Goal: Task Accomplishment & Management: Use online tool/utility

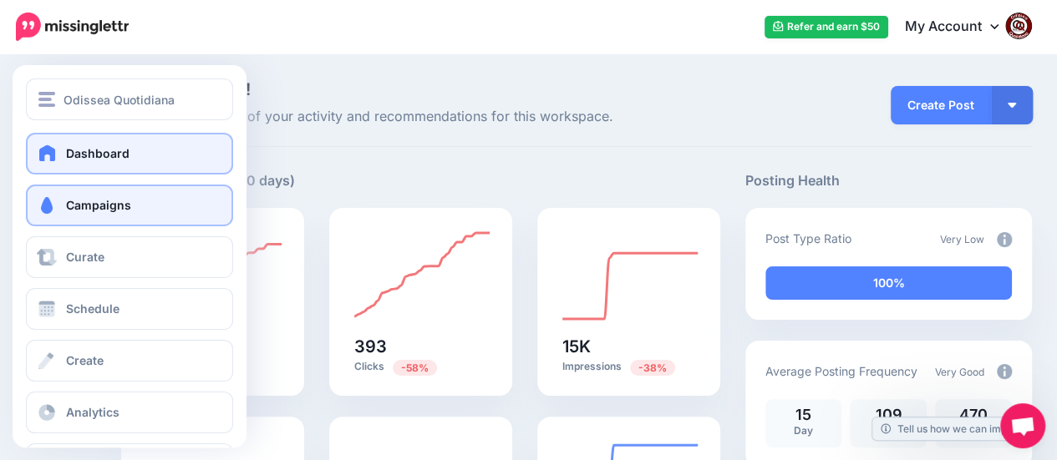
click at [74, 211] on span "Campaigns" at bounding box center [98, 205] width 65 height 14
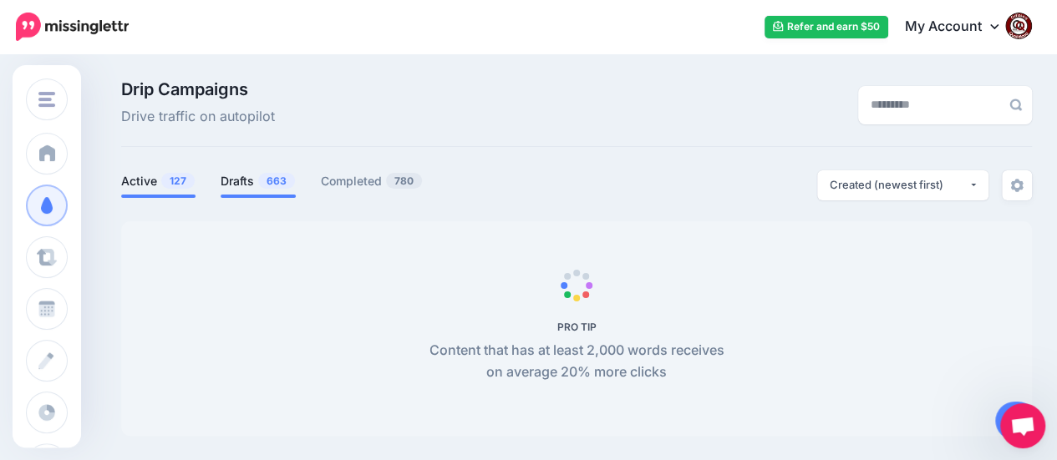
click at [241, 180] on link "Drafts 663" at bounding box center [258, 181] width 75 height 20
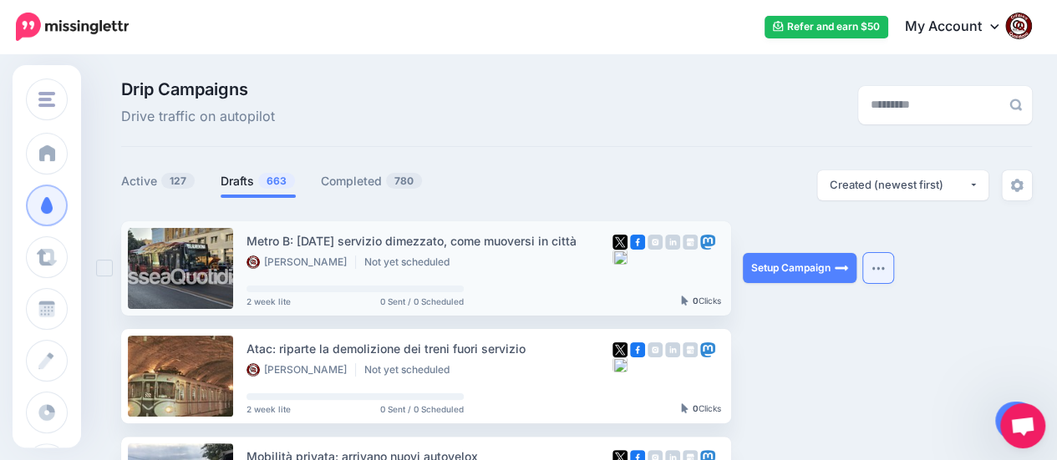
click at [876, 266] on img "button" at bounding box center [877, 268] width 13 height 5
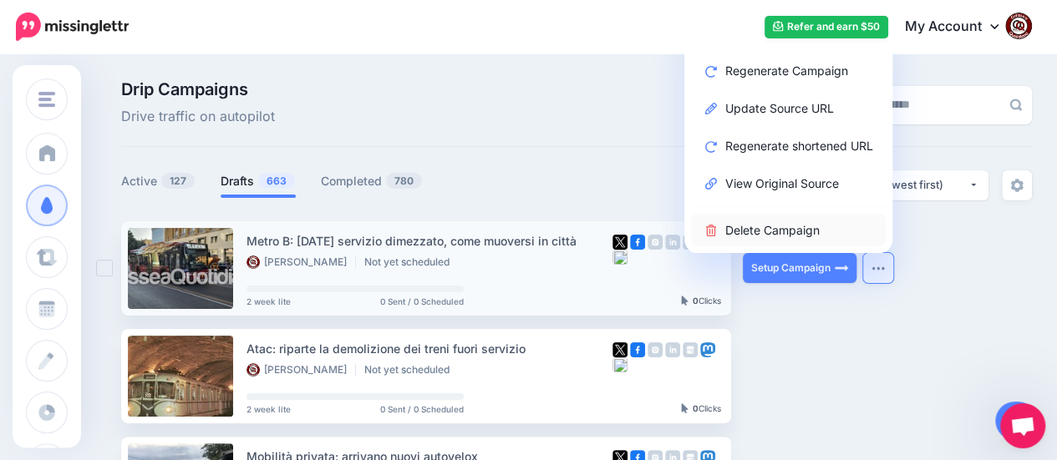
click at [773, 233] on link "Delete Campaign" at bounding box center [788, 230] width 195 height 33
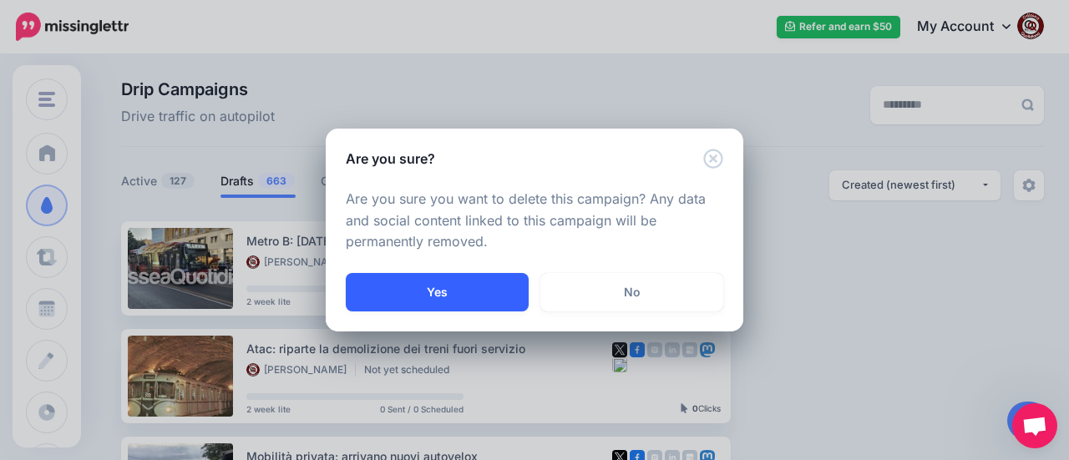
click at [463, 283] on button "Yes" at bounding box center [437, 292] width 183 height 38
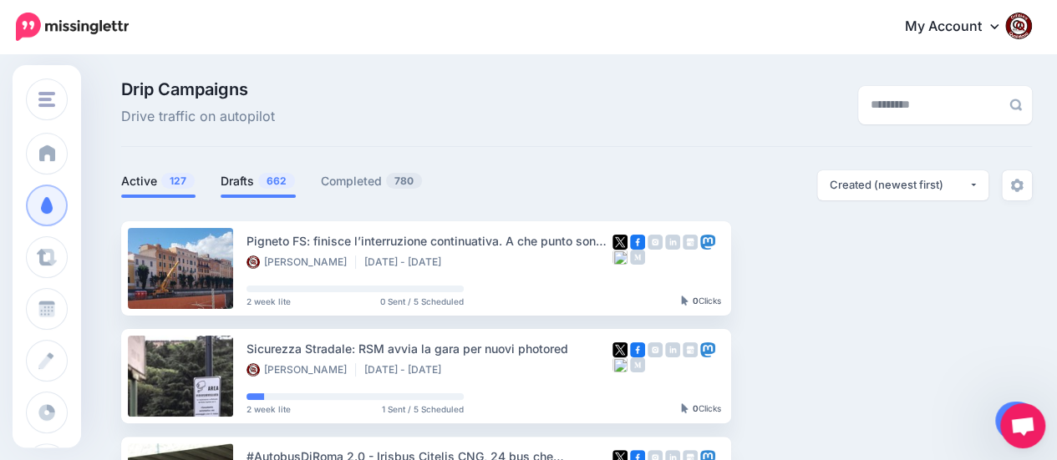
click at [266, 177] on span "662" at bounding box center [276, 181] width 37 height 16
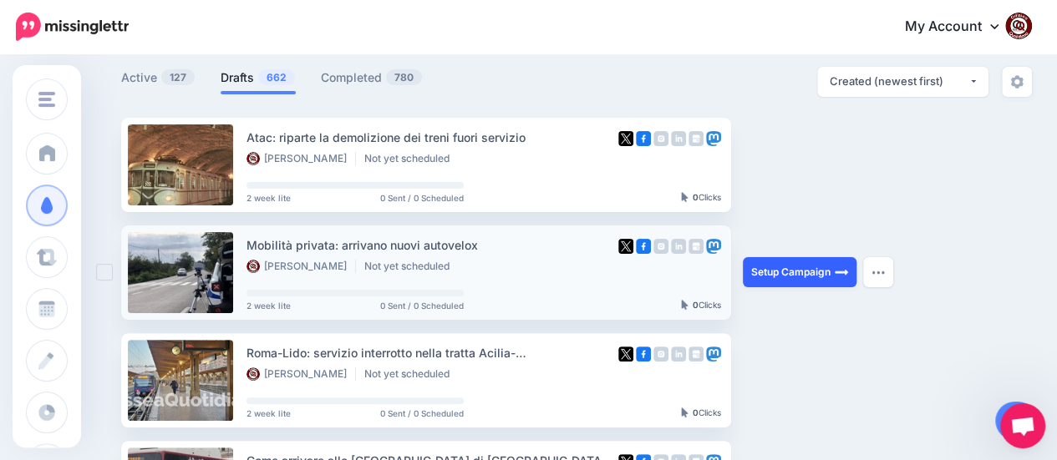
scroll to position [84, 0]
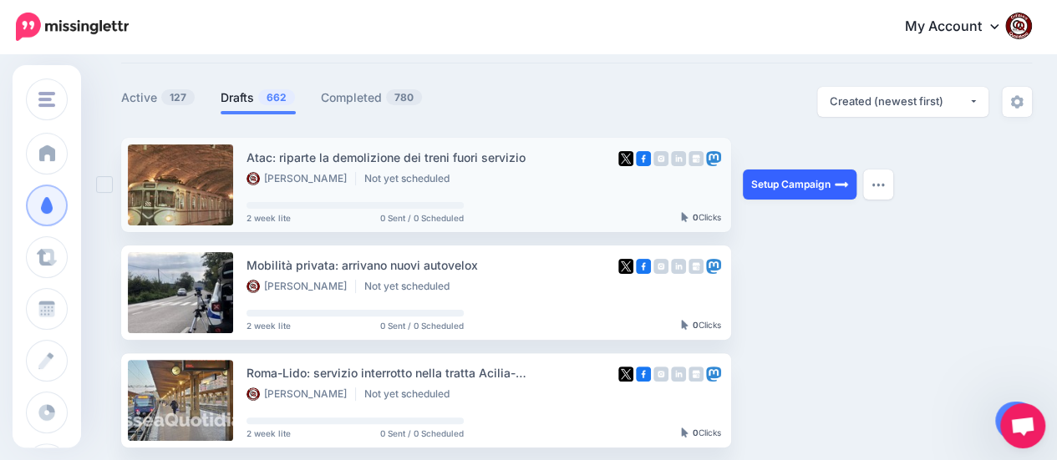
click at [784, 178] on link "Setup Campaign" at bounding box center [800, 185] width 114 height 30
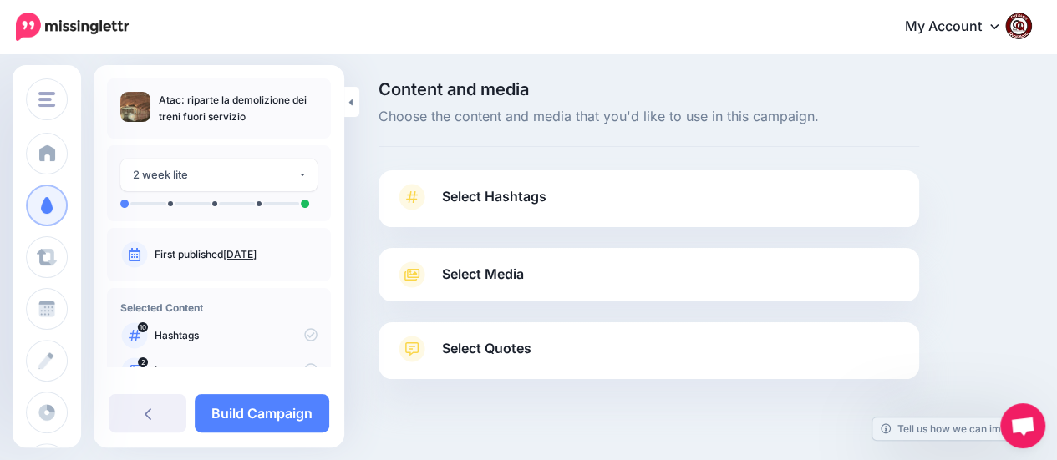
click at [492, 190] on span "Select Hashtags" at bounding box center [494, 196] width 104 height 23
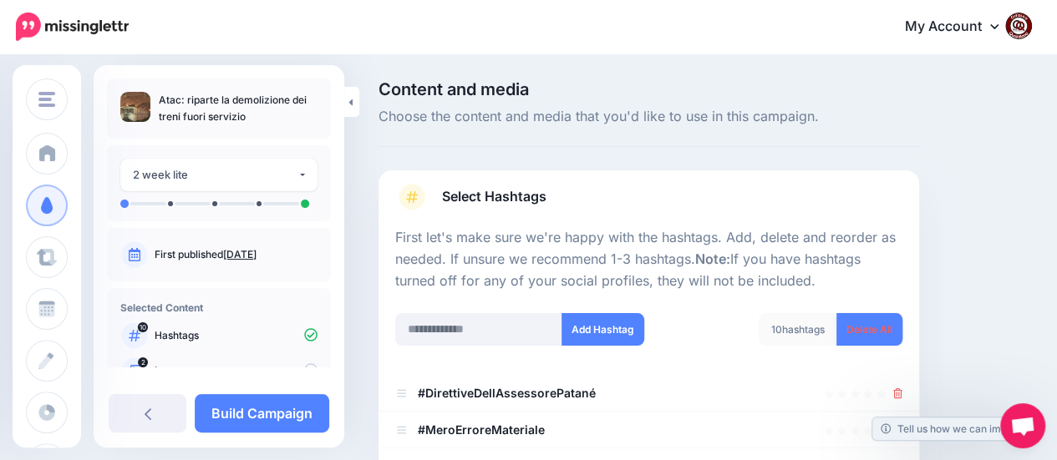
click at [862, 325] on link "Delete All" at bounding box center [869, 329] width 66 height 33
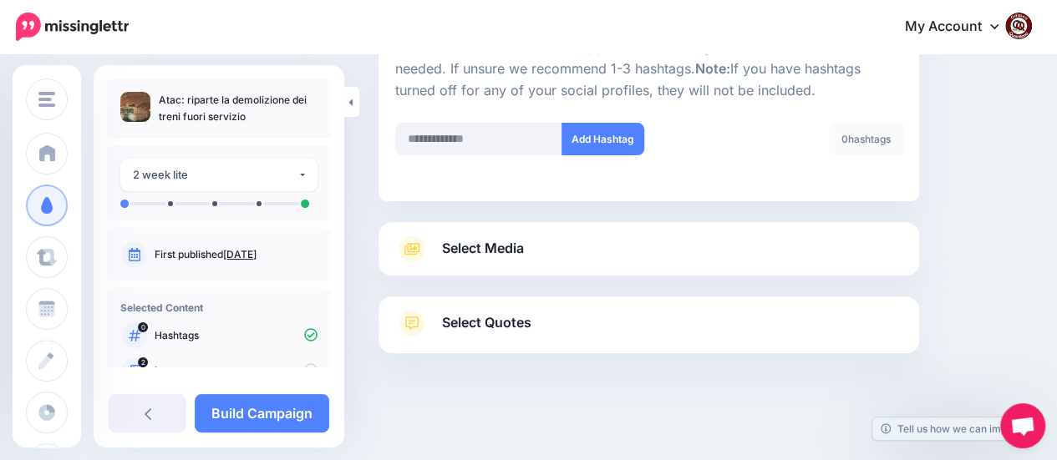
scroll to position [191, 0]
click at [476, 252] on span "Select Media" at bounding box center [483, 247] width 82 height 23
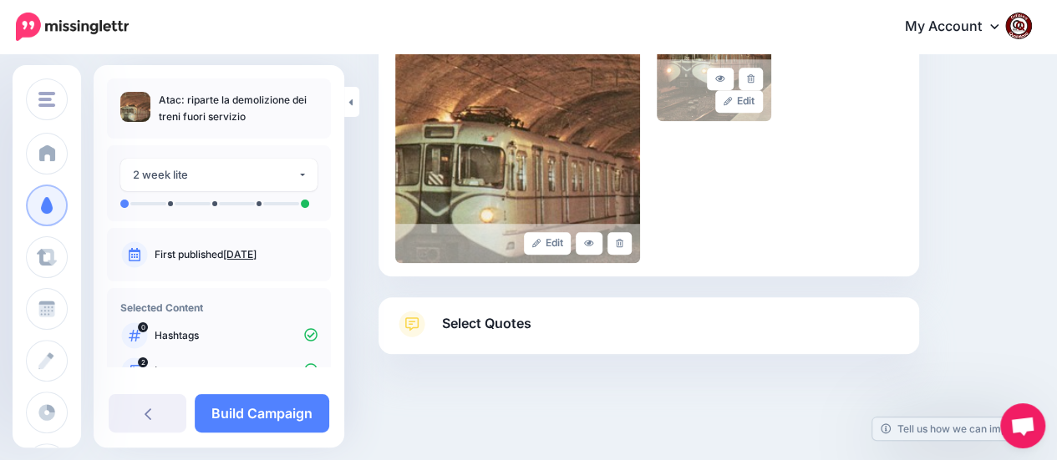
scroll to position [463, 0]
click at [493, 320] on span "Select Quotes" at bounding box center [486, 322] width 89 height 23
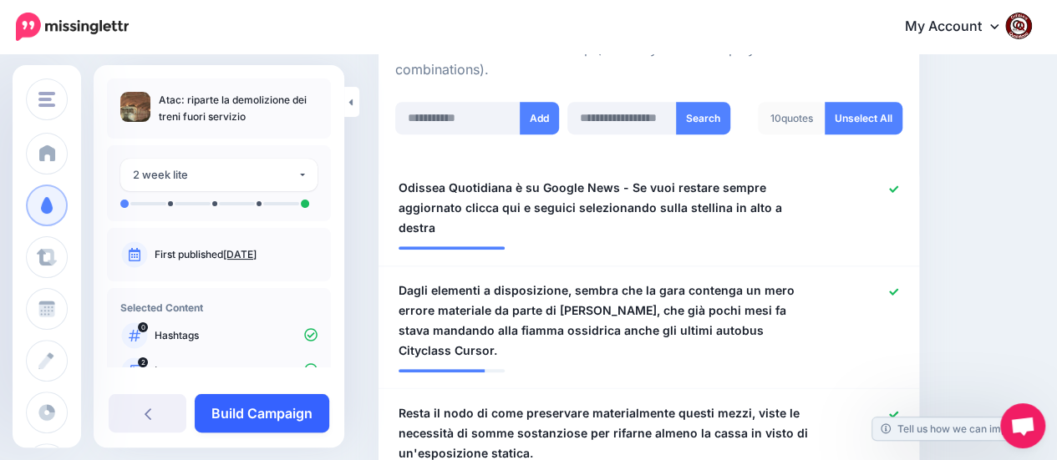
click at [276, 410] on link "Build Campaign" at bounding box center [262, 413] width 134 height 38
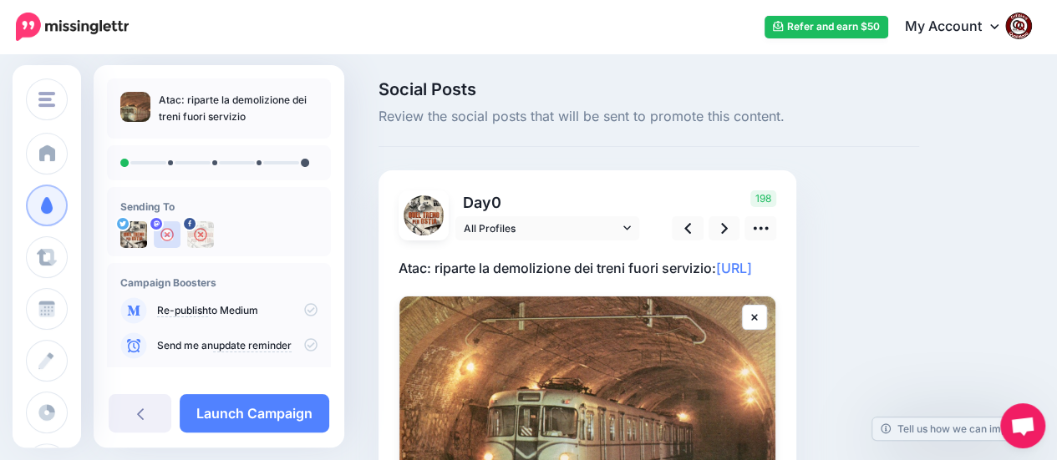
click at [536, 279] on p "Atac: riparte la demolizione dei treni fuori servizio: [URL]" at bounding box center [587, 268] width 378 height 22
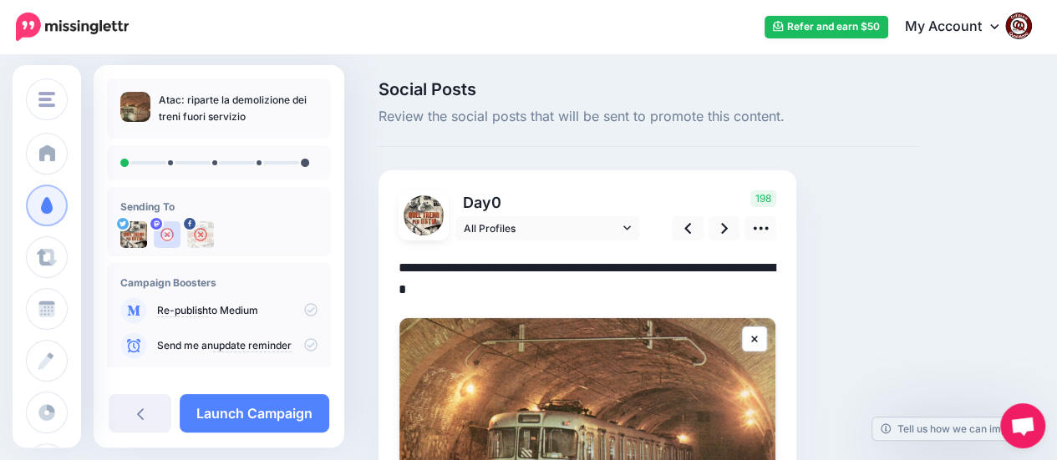
drag, startPoint x: 539, startPoint y: 288, endPoint x: 394, endPoint y: 266, distance: 146.2
click at [394, 266] on div "Day 0 All Profiles" at bounding box center [587, 376] width 418 height 413
paste textarea "**********"
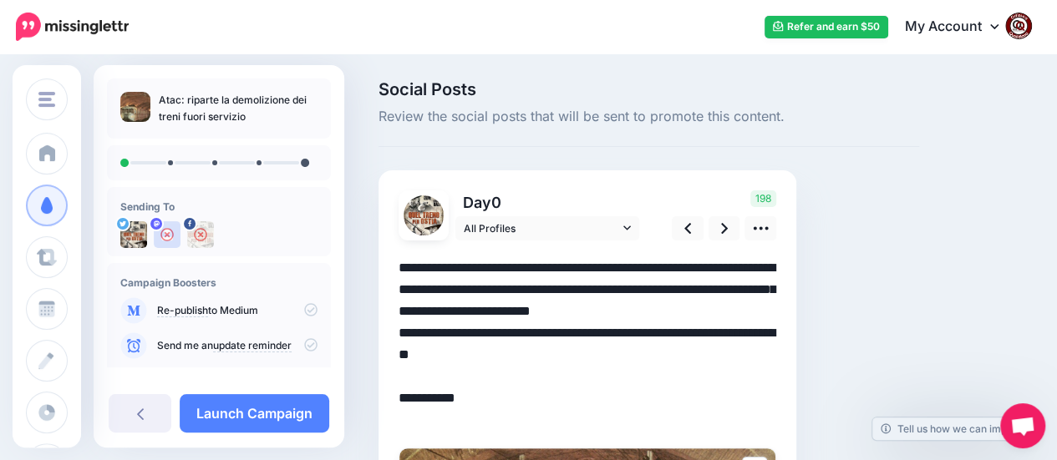
click at [495, 335] on textarea "**********" at bounding box center [587, 344] width 378 height 174
click at [722, 233] on icon at bounding box center [724, 228] width 7 height 11
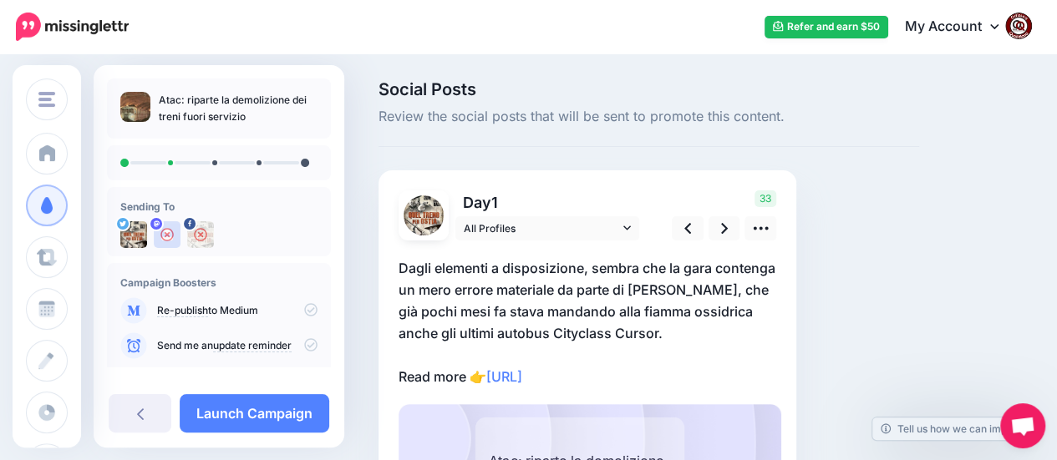
click at [633, 380] on p "Dagli elementi a disposizione, sembra che la gara contenga un mero errore mater…" at bounding box center [587, 322] width 378 height 130
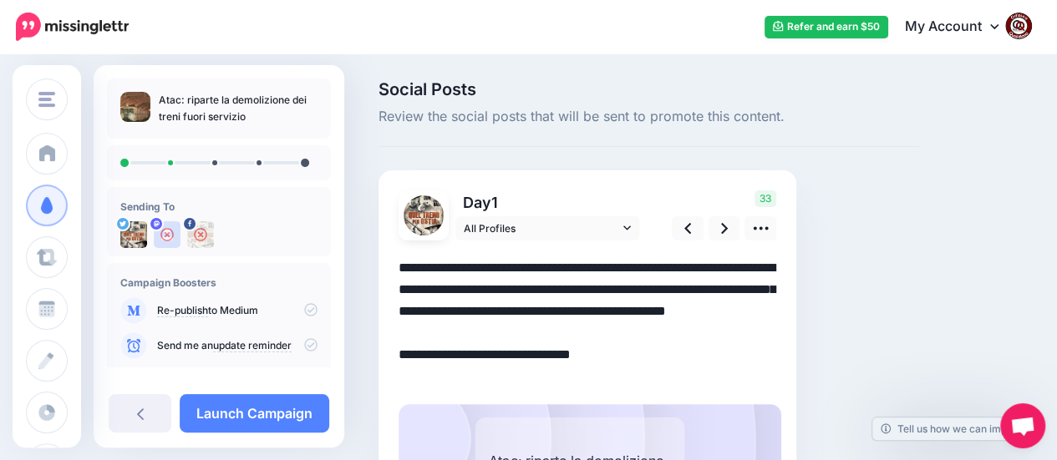
drag, startPoint x: 633, startPoint y: 378, endPoint x: 391, endPoint y: 271, distance: 264.8
click at [391, 271] on div "Day 1 All Profiles" at bounding box center [587, 392] width 418 height 445
paste textarea "**********"
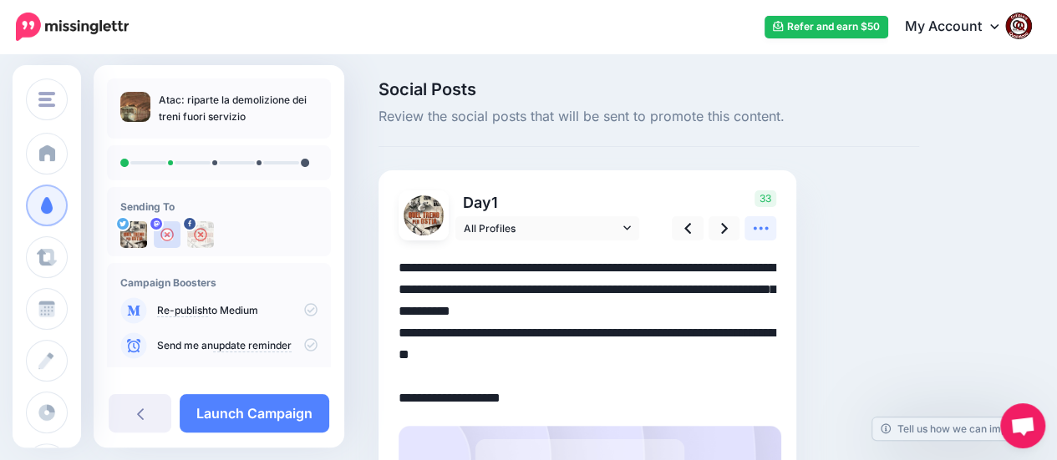
click at [768, 232] on link at bounding box center [760, 228] width 32 height 24
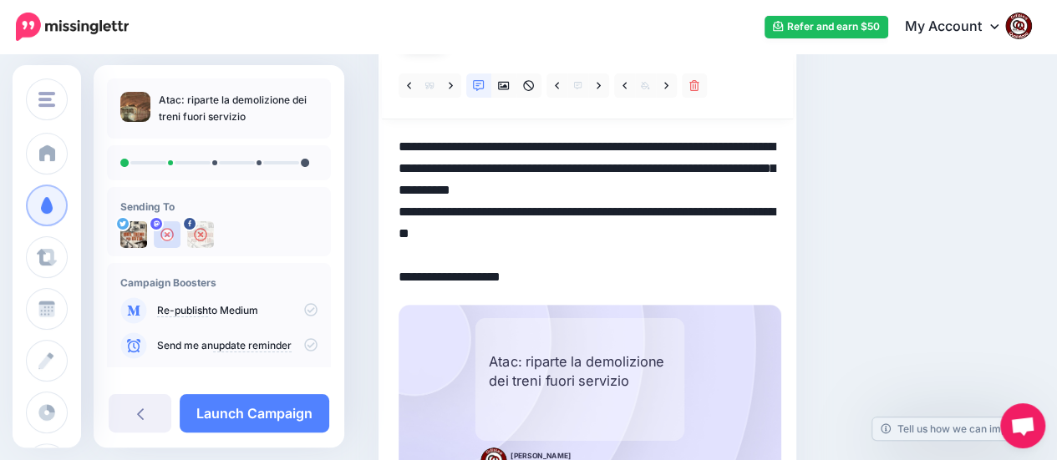
scroll to position [68, 0]
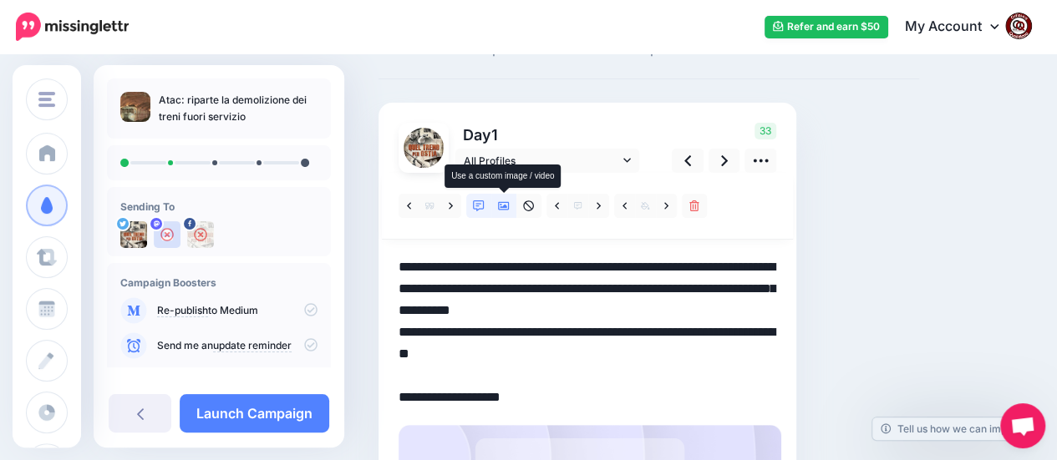
click at [504, 197] on link at bounding box center [503, 206] width 25 height 24
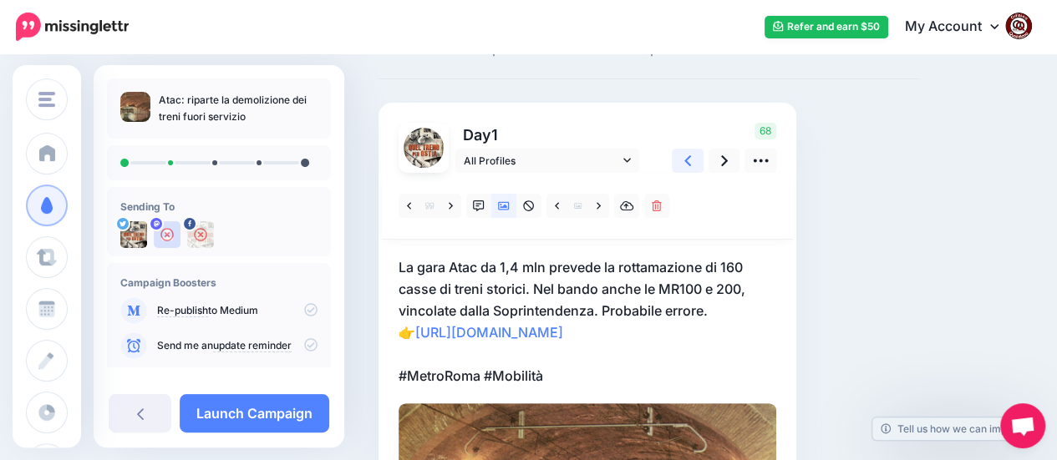
click at [687, 163] on icon at bounding box center [687, 161] width 7 height 18
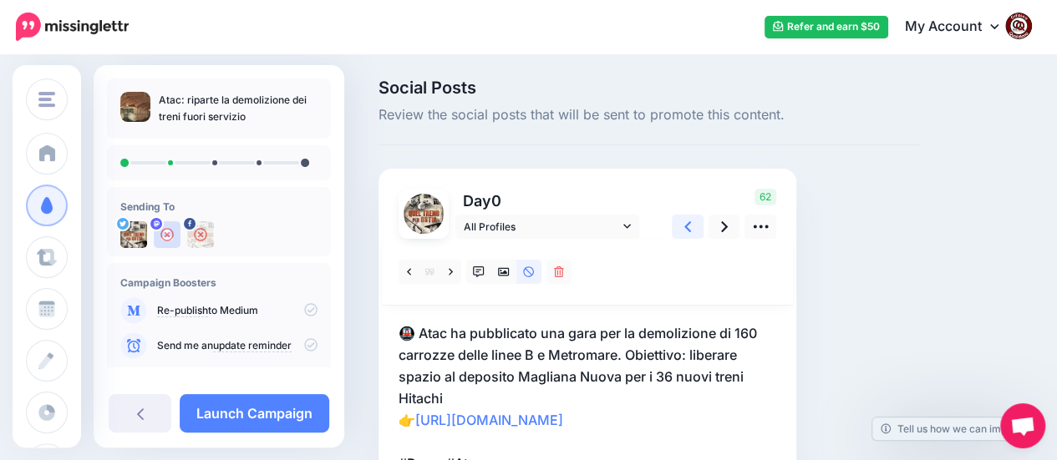
scroll to position [0, 0]
click at [724, 230] on icon at bounding box center [724, 228] width 7 height 11
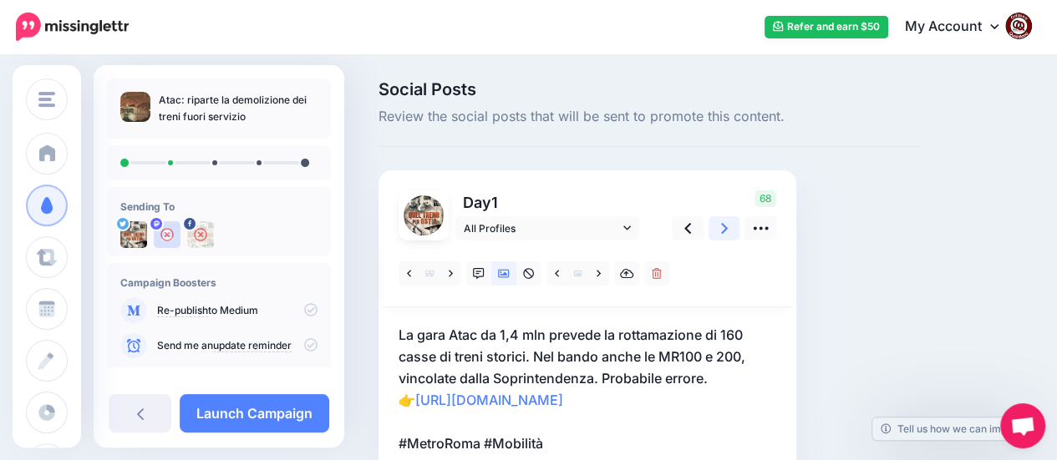
click at [724, 230] on icon at bounding box center [724, 228] width 7 height 11
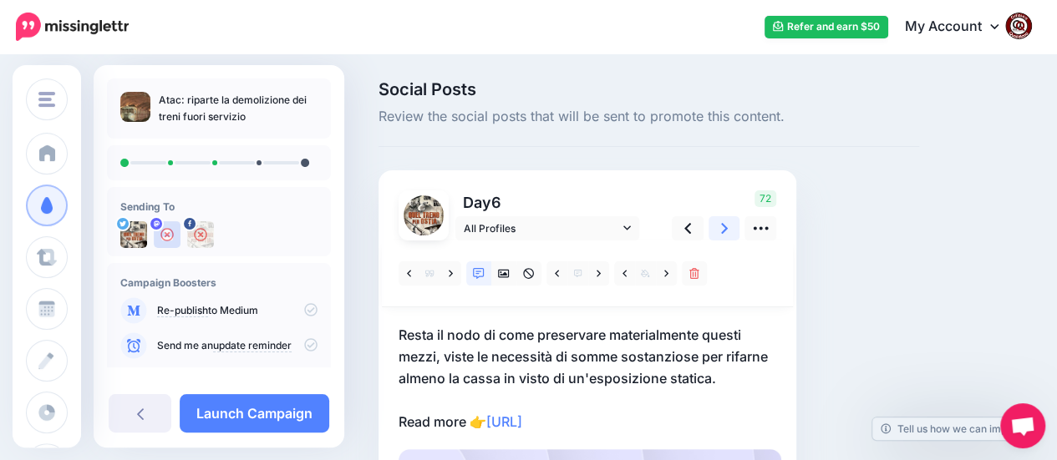
scroll to position [84, 0]
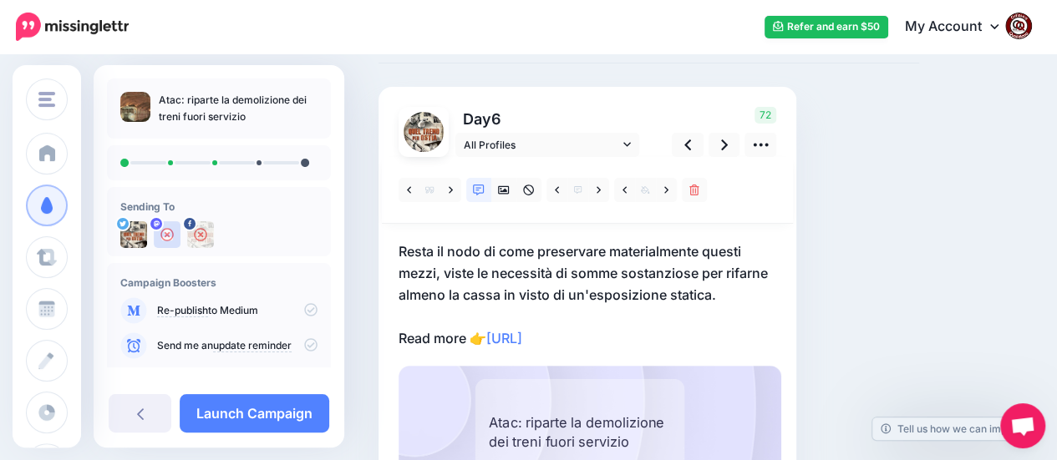
click at [630, 333] on p "Resta il nodo di come preservare materialmente questi mezzi, viste le necessità…" at bounding box center [587, 295] width 378 height 109
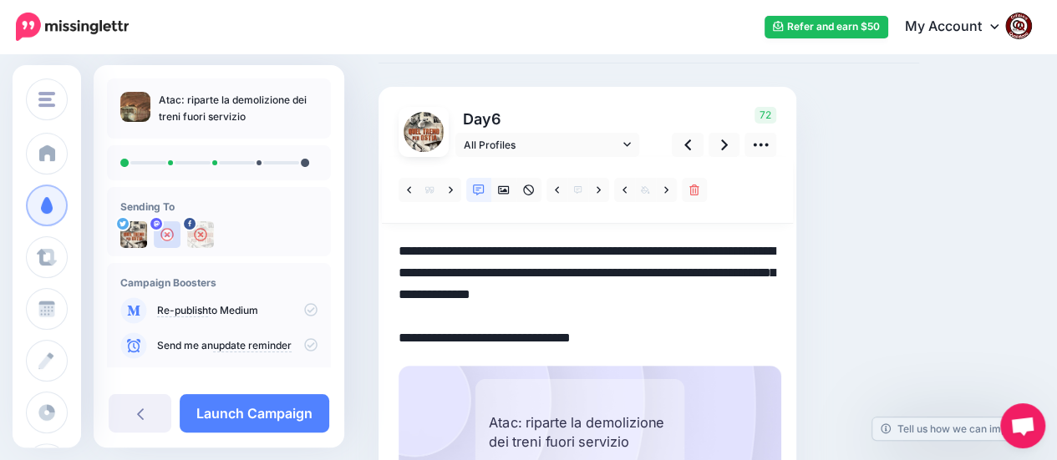
drag, startPoint x: 631, startPoint y: 338, endPoint x: 394, endPoint y: 256, distance: 250.4
click at [394, 256] on div "Day 6 All Profiles" at bounding box center [587, 332] width 418 height 490
paste textarea "**********"
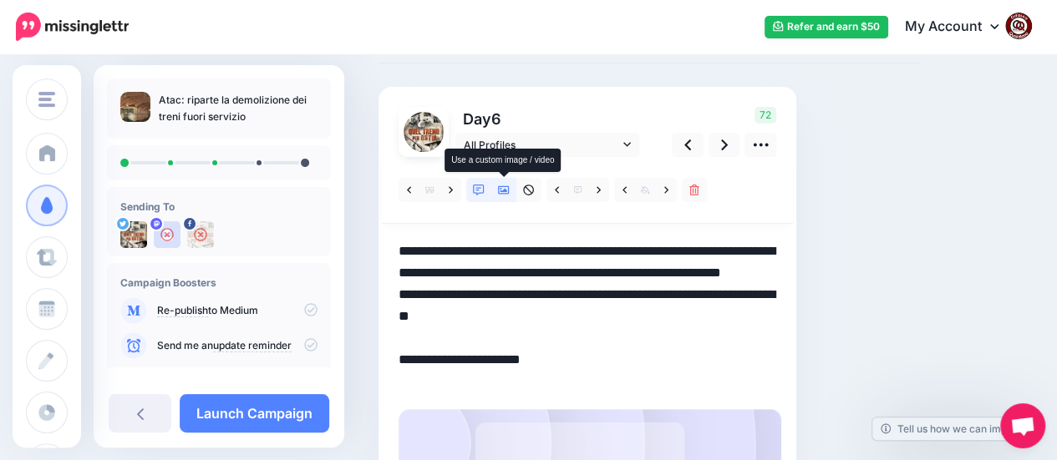
click at [501, 190] on icon at bounding box center [504, 191] width 12 height 12
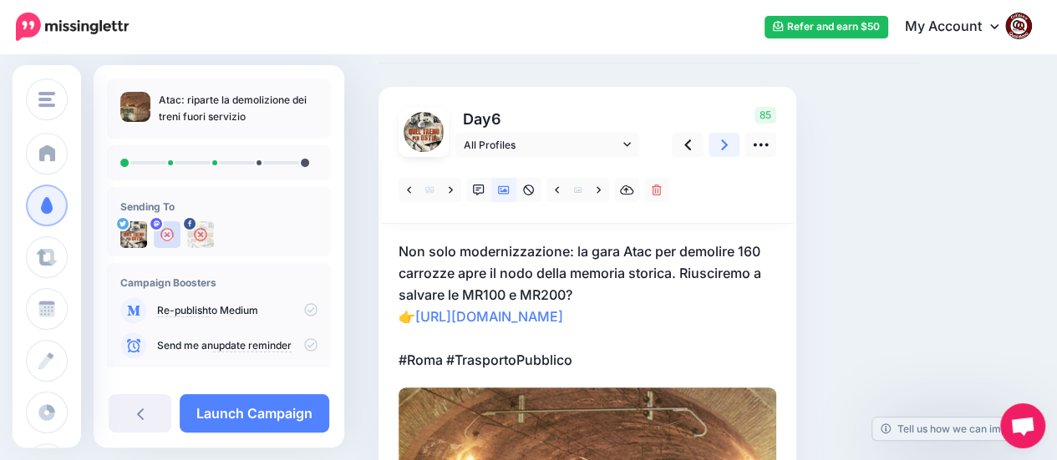
click at [727, 143] on icon at bounding box center [724, 145] width 7 height 18
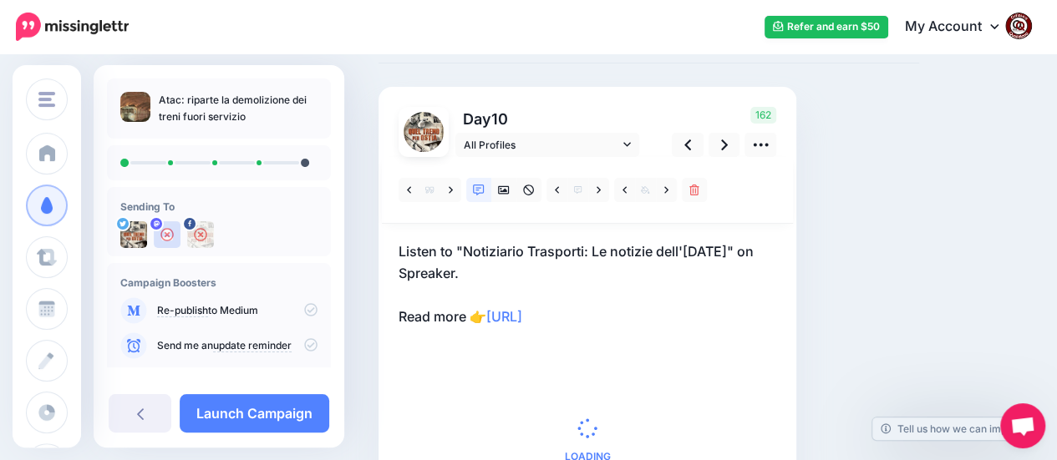
click at [646, 325] on p "Listen to "Notiziario Trasporti: Le notizie dell'8 settembre" on Spreaker. Read…" at bounding box center [587, 284] width 378 height 87
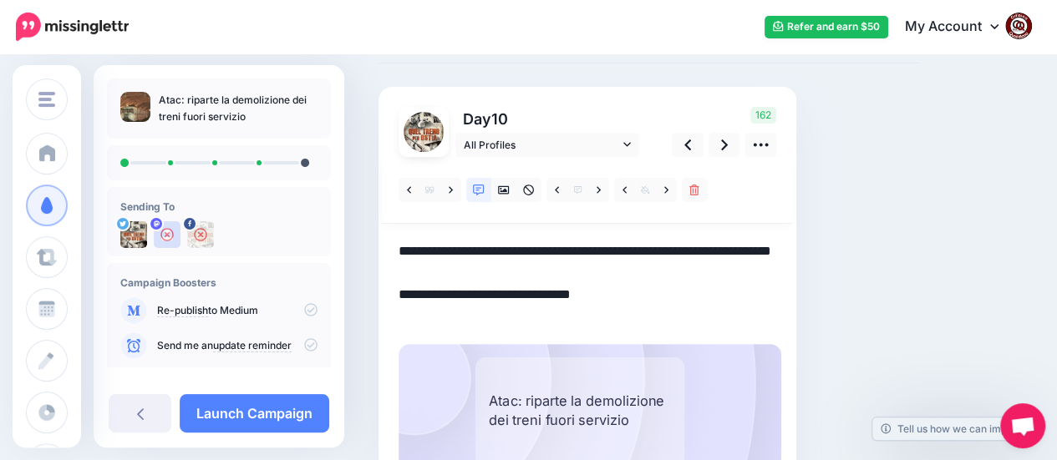
drag, startPoint x: 635, startPoint y: 317, endPoint x: 391, endPoint y: 251, distance: 252.9
click at [391, 251] on div "Day 10 All Profiles" at bounding box center [587, 321] width 418 height 469
paste textarea "**********"
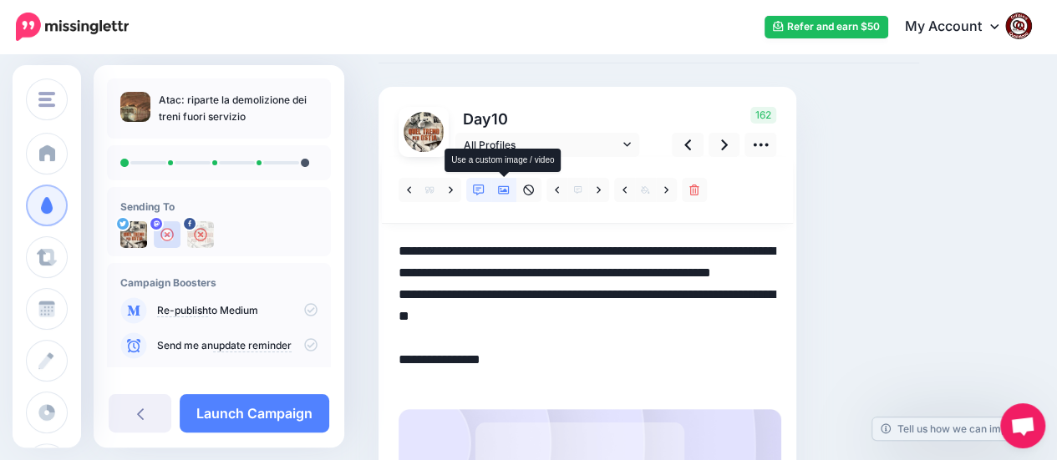
click at [504, 188] on icon at bounding box center [504, 190] width 12 height 8
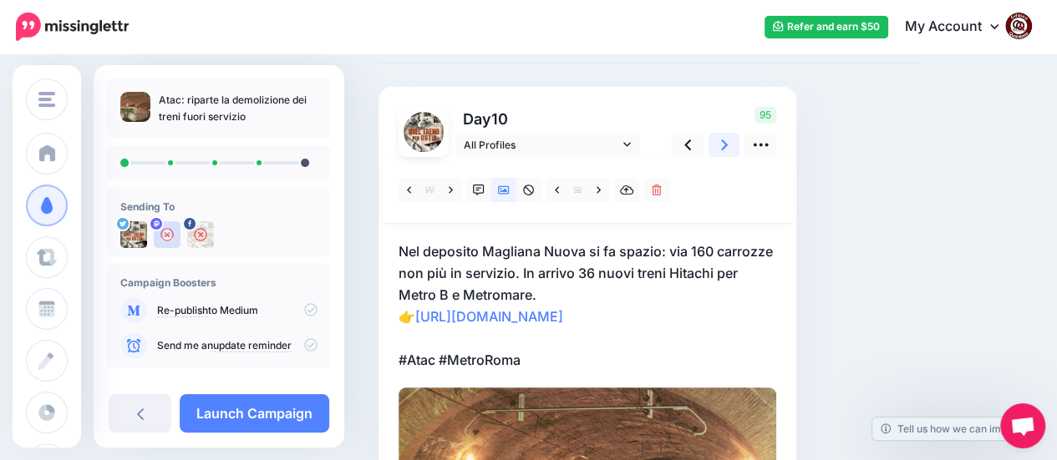
click at [723, 144] on icon at bounding box center [724, 145] width 7 height 18
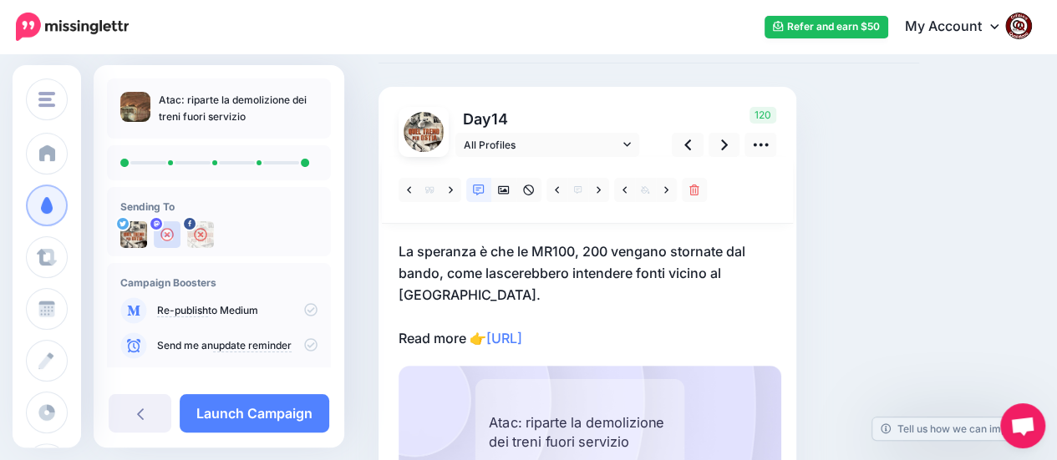
click at [662, 327] on p "La speranza è che le MR100, 200 vengano stornate dal bando, come lascerebbero i…" at bounding box center [587, 295] width 378 height 109
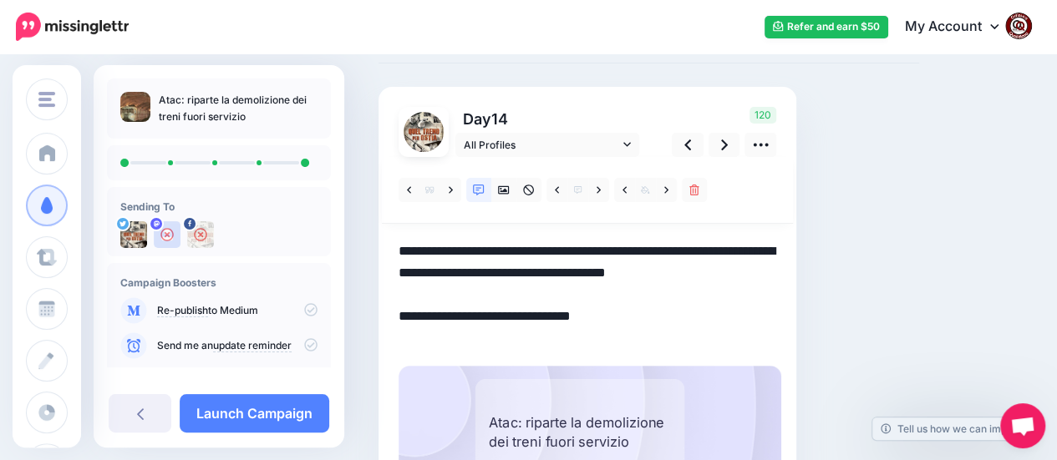
drag, startPoint x: 631, startPoint y: 343, endPoint x: 384, endPoint y: 243, distance: 266.0
click at [384, 243] on div "Day 14 All Profiles" at bounding box center [587, 332] width 418 height 490
paste textarea "**********"
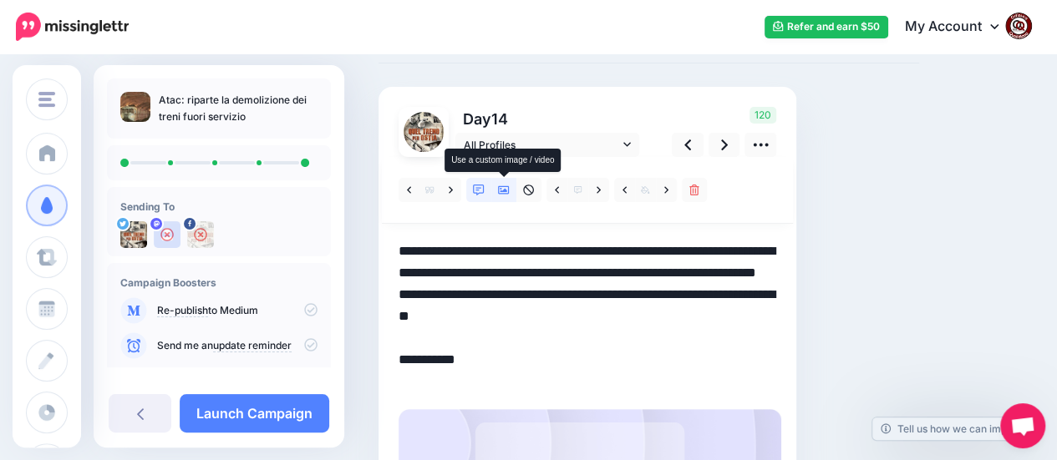
type textarea "**********"
click at [508, 188] on icon at bounding box center [504, 190] width 12 height 8
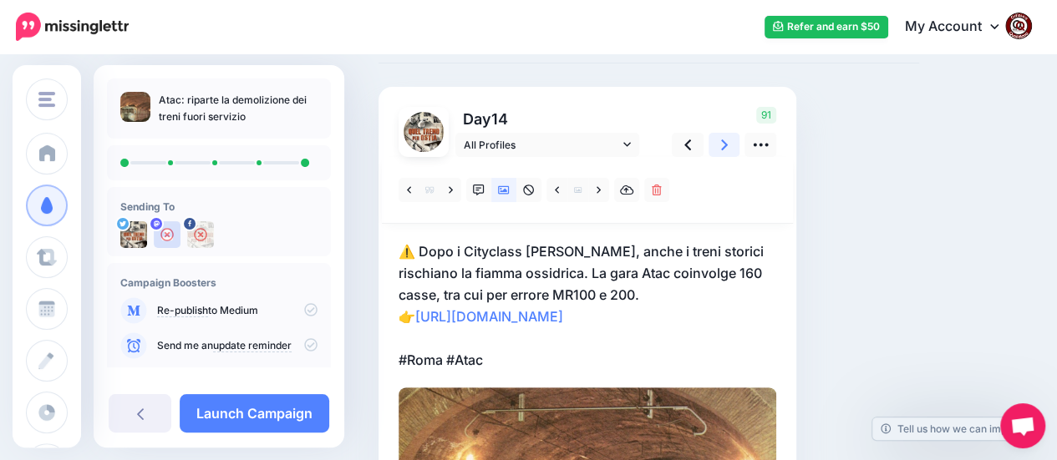
click at [722, 143] on icon at bounding box center [724, 145] width 7 height 18
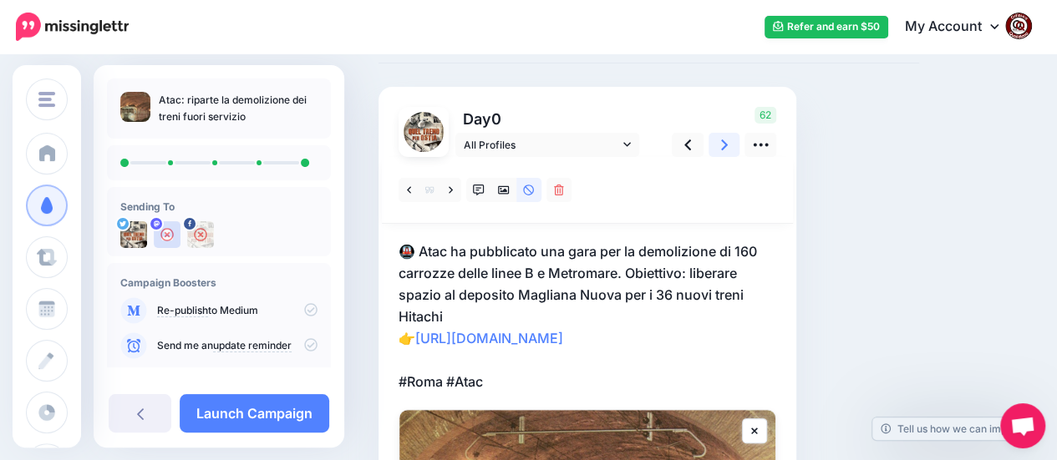
click at [722, 143] on icon at bounding box center [724, 145] width 7 height 18
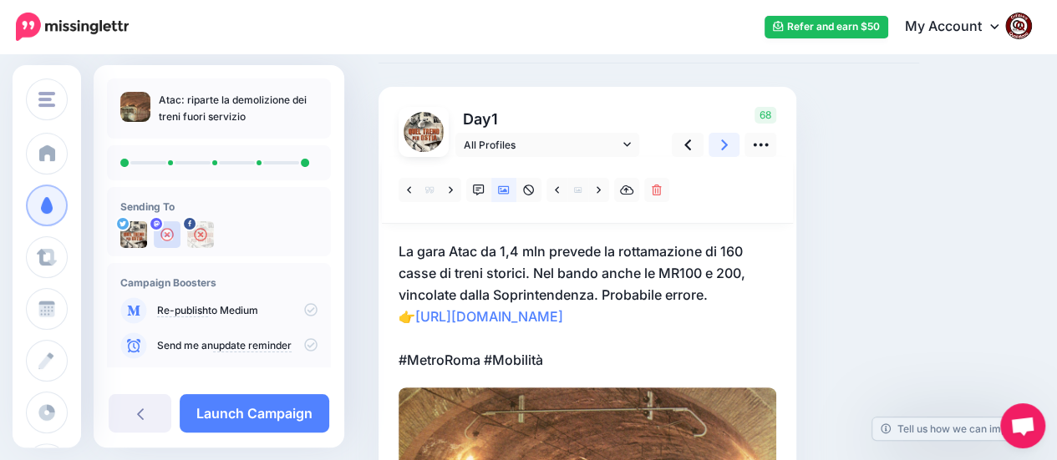
click at [722, 143] on icon at bounding box center [724, 145] width 7 height 18
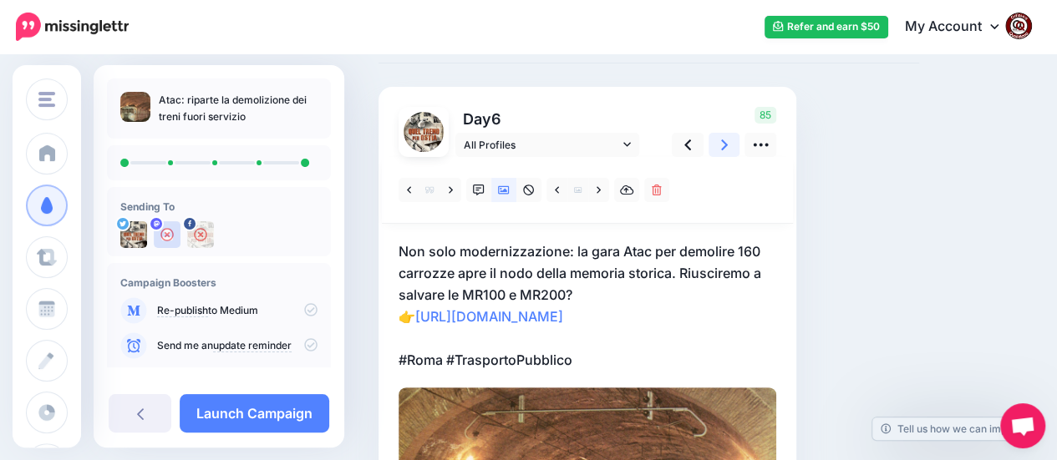
click at [722, 143] on icon at bounding box center [724, 145] width 7 height 18
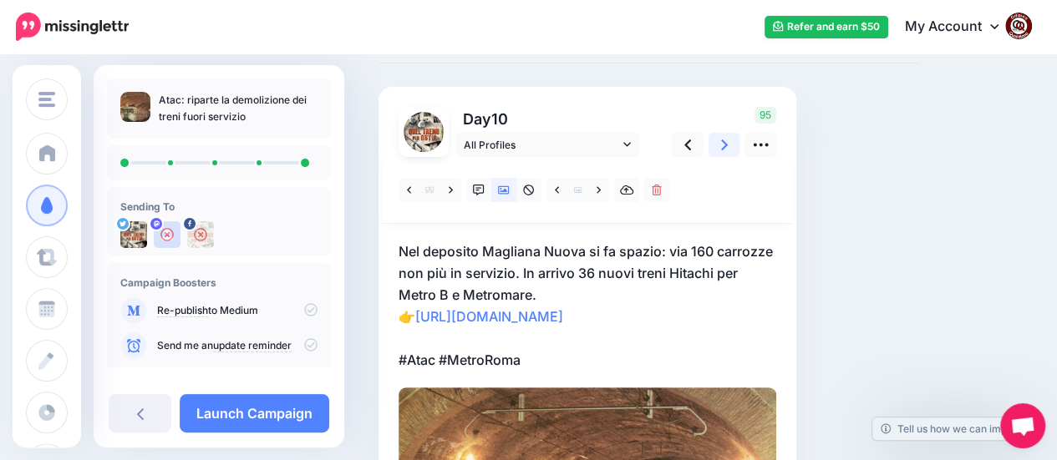
click at [722, 143] on icon at bounding box center [724, 145] width 7 height 18
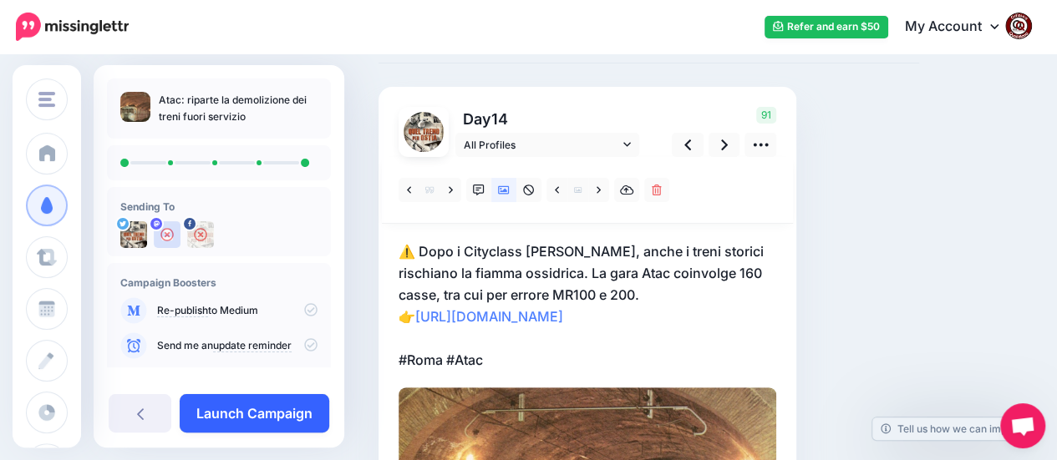
click at [244, 415] on link "Launch Campaign" at bounding box center [255, 413] width 150 height 38
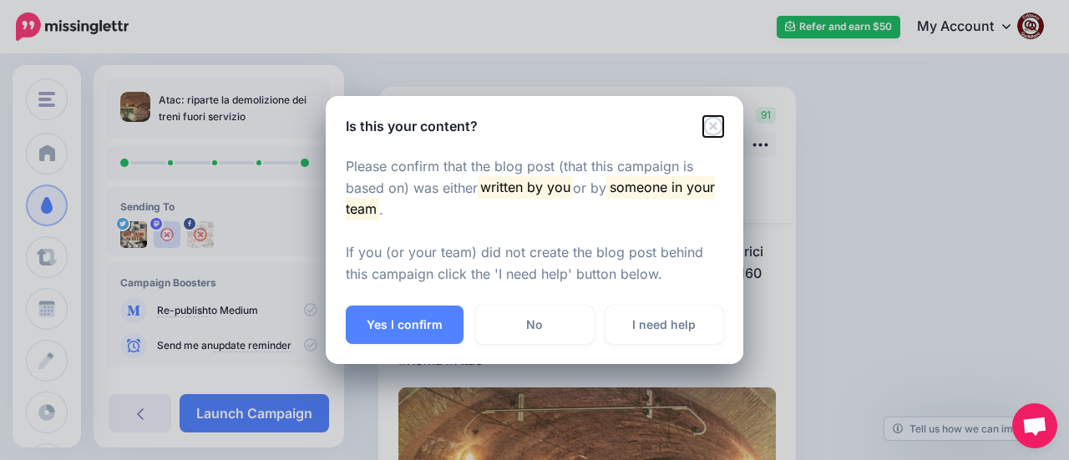
click at [718, 131] on icon "Close" at bounding box center [713, 126] width 20 height 20
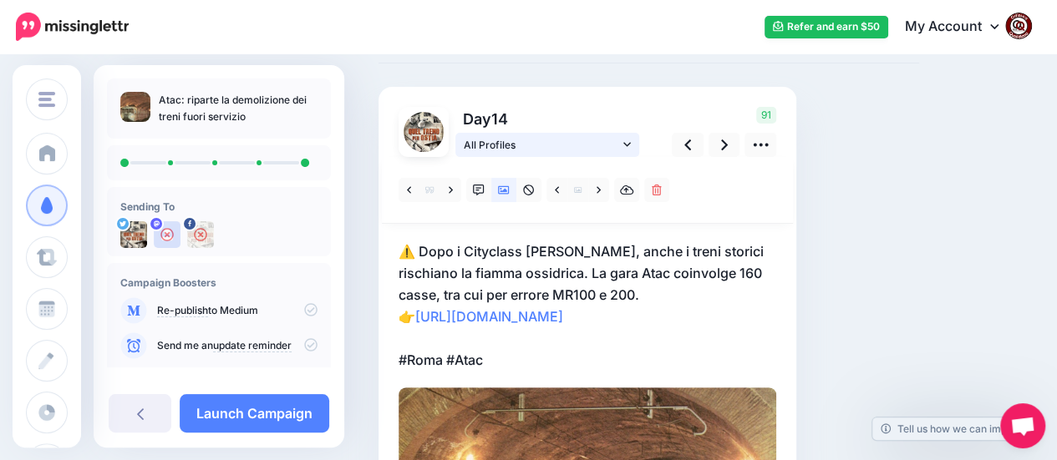
click at [617, 144] on span "All Profiles" at bounding box center [541, 145] width 155 height 18
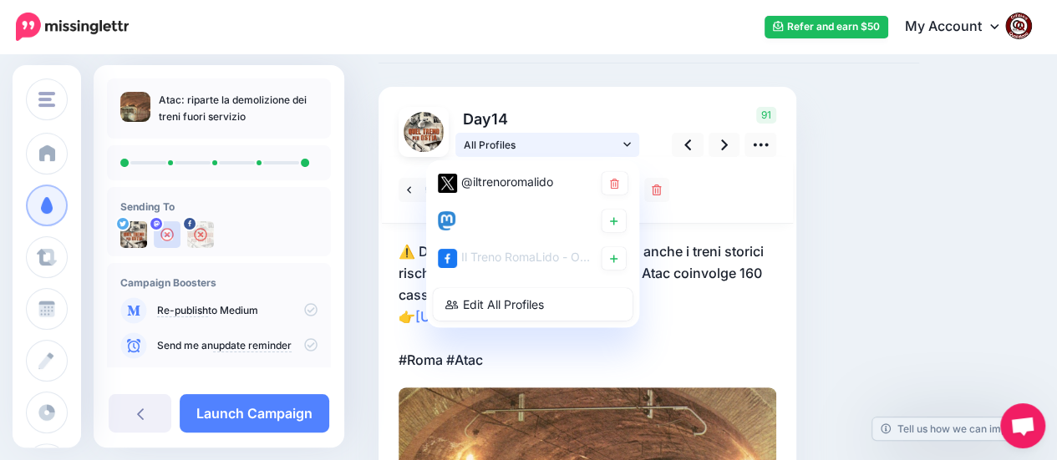
click at [617, 144] on span "All Profiles" at bounding box center [541, 145] width 155 height 18
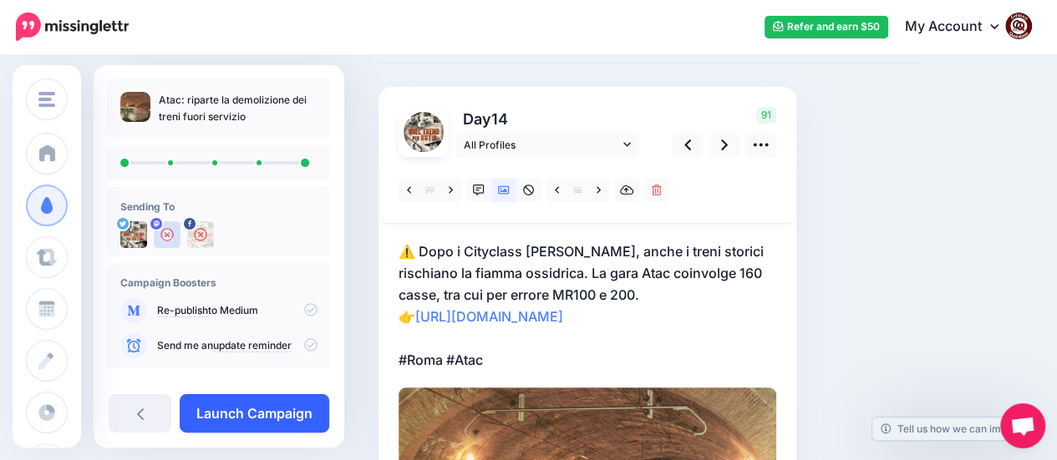
click at [256, 411] on link "Launch Campaign" at bounding box center [255, 413] width 150 height 38
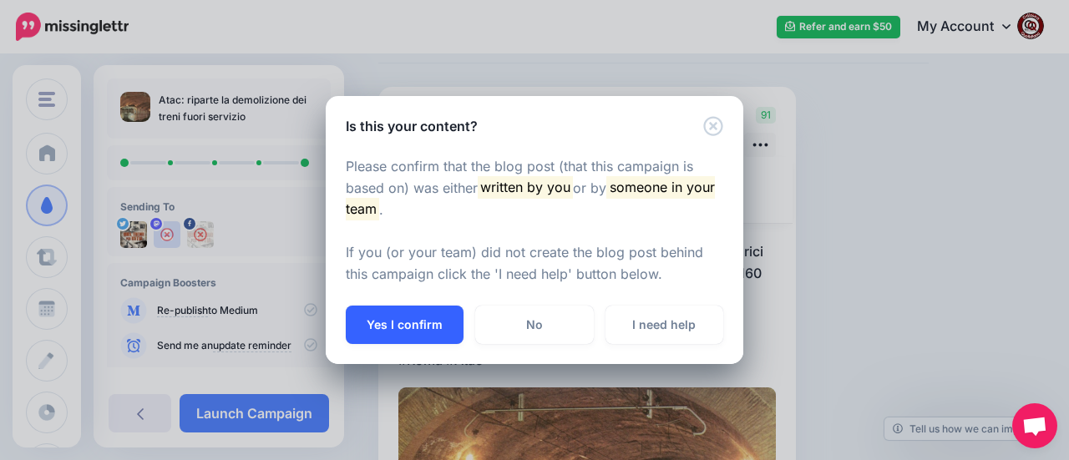
click at [403, 323] on button "Yes I confirm" at bounding box center [405, 325] width 118 height 38
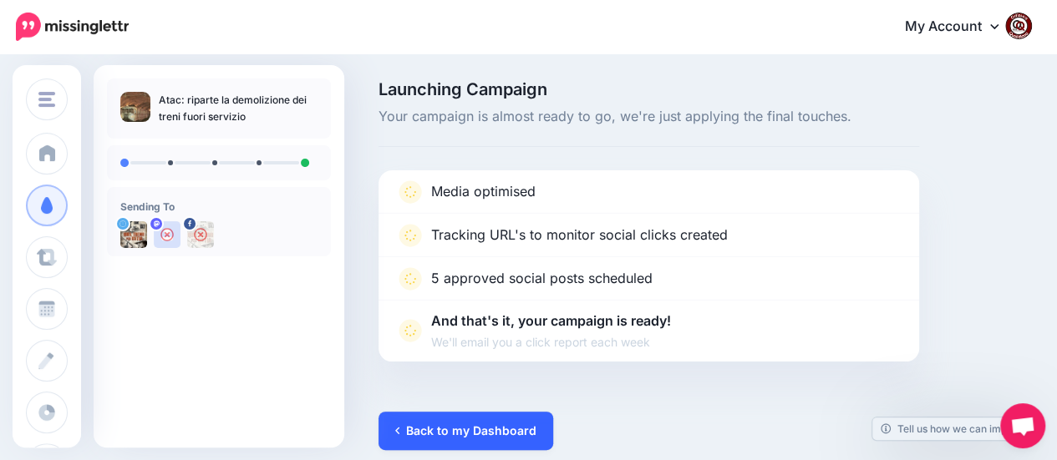
click at [451, 426] on link "Back to my Dashboard" at bounding box center [465, 431] width 175 height 38
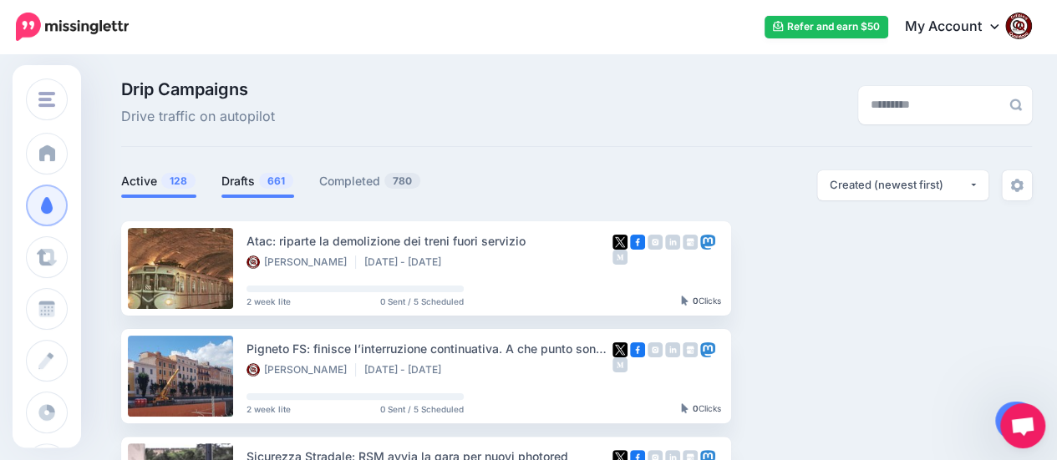
click at [232, 179] on link "Drafts 661" at bounding box center [257, 181] width 73 height 20
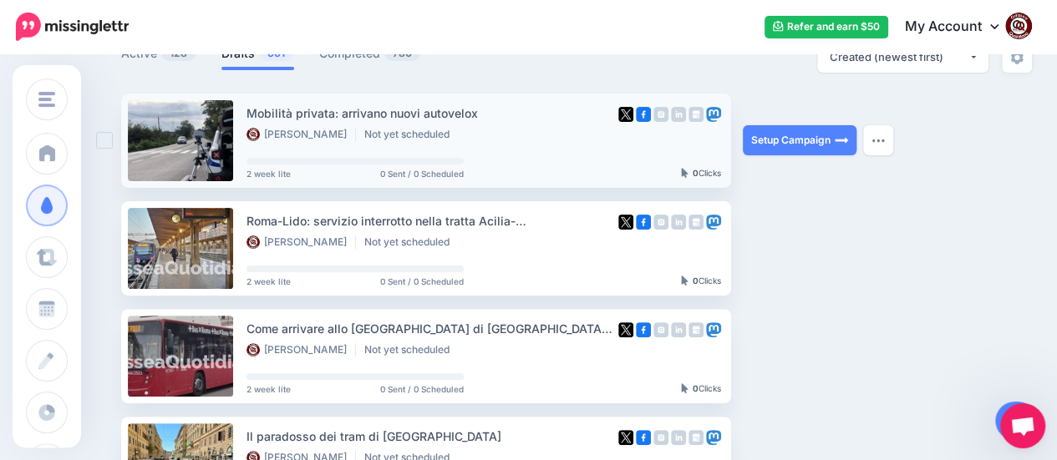
scroll to position [167, 0]
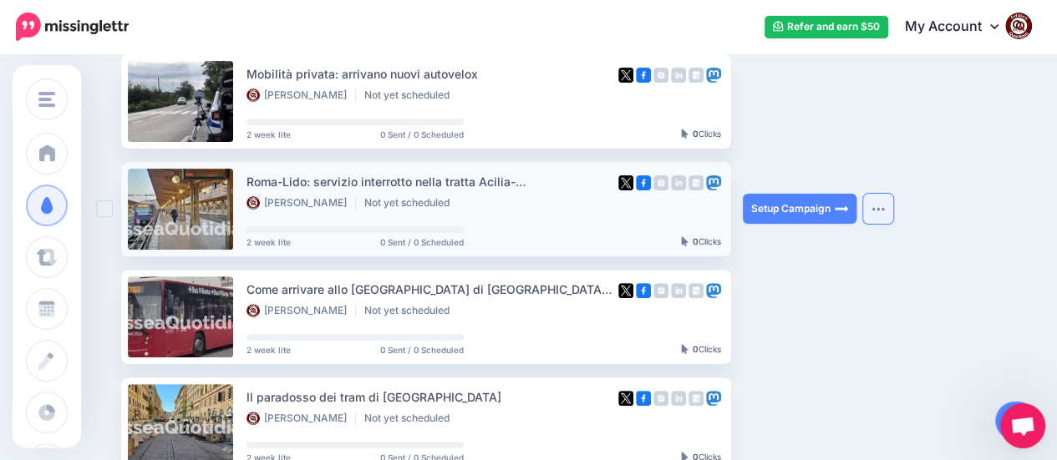
click at [877, 212] on button "button" at bounding box center [878, 209] width 30 height 30
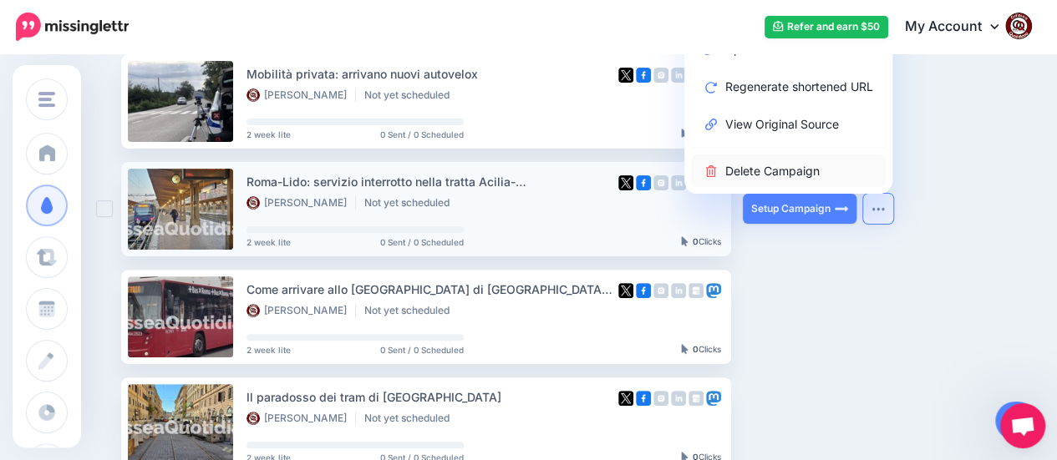
click at [783, 178] on link "Delete Campaign" at bounding box center [788, 171] width 195 height 33
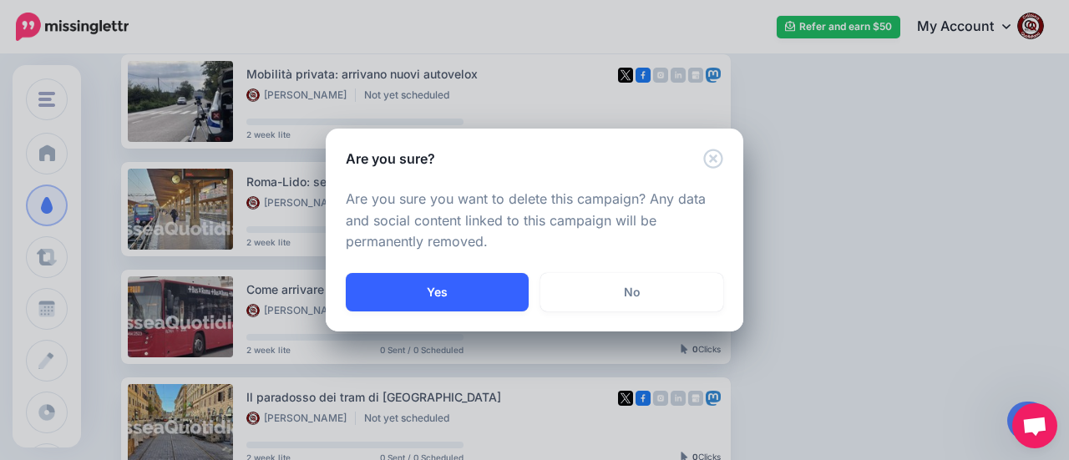
click at [462, 291] on button "Yes" at bounding box center [437, 292] width 183 height 38
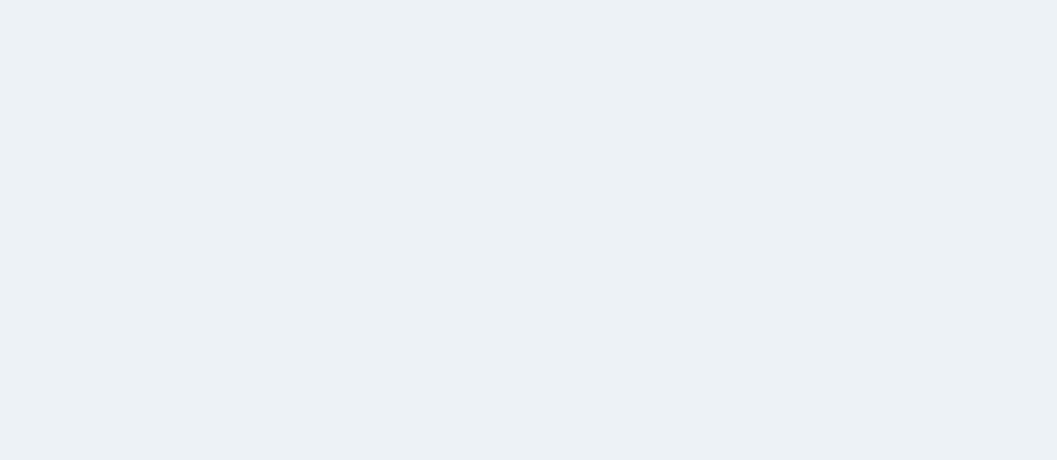
scroll to position [143, 0]
